Goal: Book appointment/travel/reservation

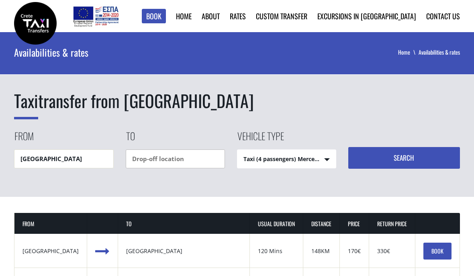
click at [171, 160] on input "text" at bounding box center [175, 158] width 99 height 19
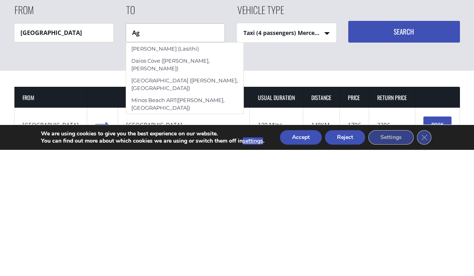
type input "A"
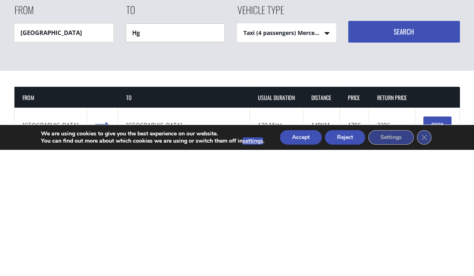
type input "H"
type input "Agios Nikolaos Intercontinental"
click at [327, 150] on select "Taxi (4 passengers) Mercedes E Class Mini Van (7 passengers) Mercedes Vito Mini…" at bounding box center [286, 159] width 98 height 19
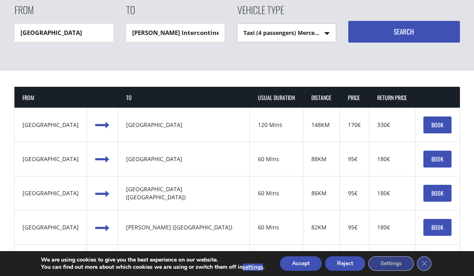
click at [408, 31] on button "Search" at bounding box center [403, 32] width 111 height 22
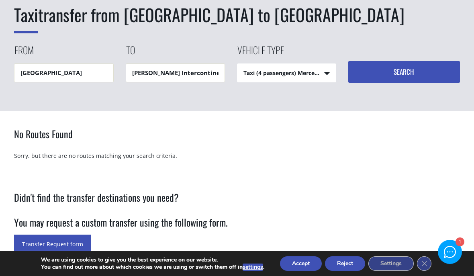
scroll to position [76, 0]
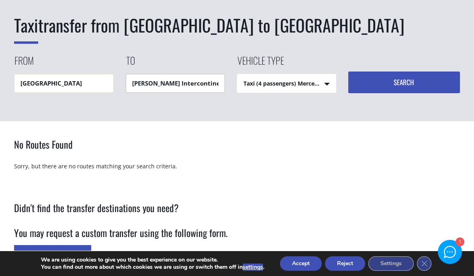
click at [224, 81] on input "Agios Nikolaos Intercontinental" at bounding box center [175, 83] width 99 height 19
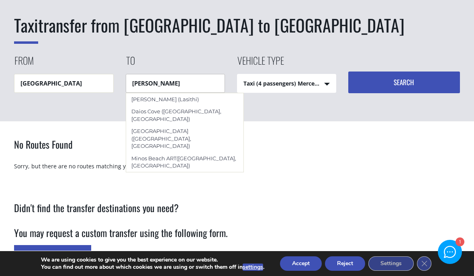
click at [194, 102] on div "[PERSON_NAME] (Lasithi)" at bounding box center [184, 99] width 117 height 12
type input "[PERSON_NAME] (Lasithi)"
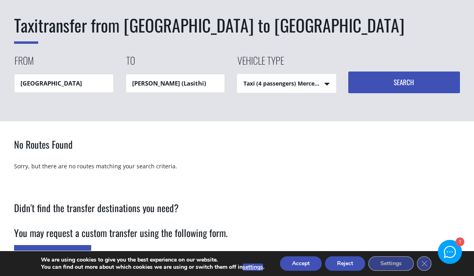
click at [402, 80] on button "Search" at bounding box center [403, 82] width 111 height 22
